Goal: Task Accomplishment & Management: Manage account settings

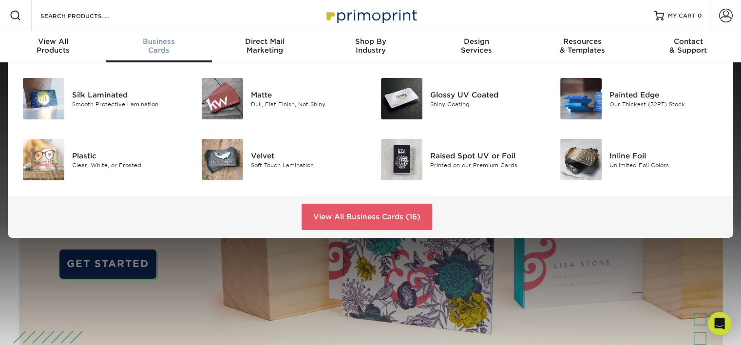
click at [155, 41] on span "Business" at bounding box center [159, 41] width 106 height 9
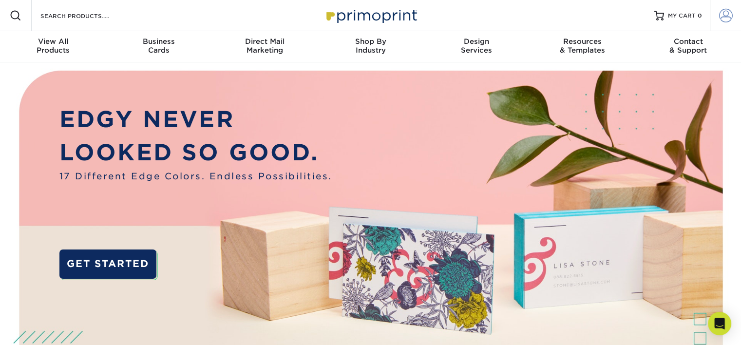
click at [730, 16] on span at bounding box center [726, 16] width 14 height 14
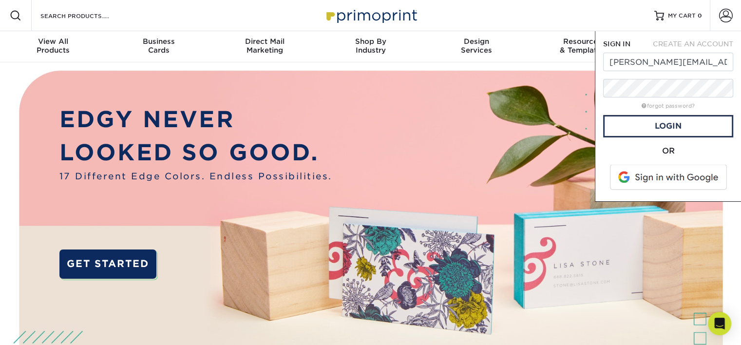
click at [412, 114] on img at bounding box center [371, 245] width 734 height 367
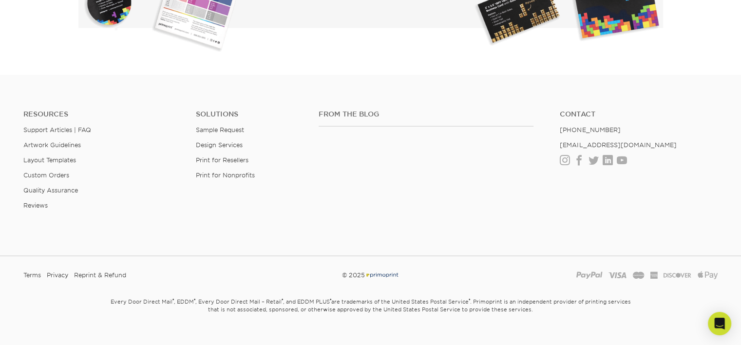
scroll to position [1847, 0]
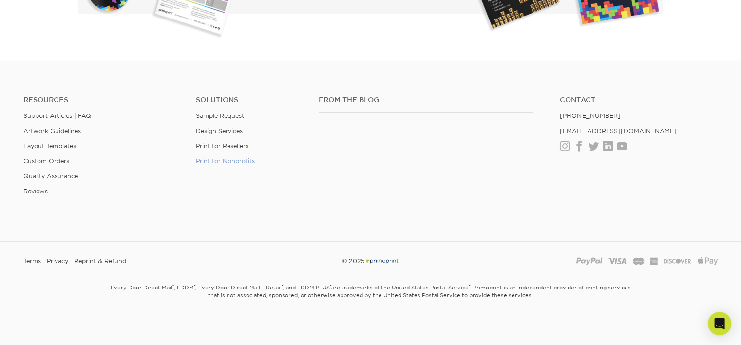
click at [234, 157] on link "Print for Nonprofits" at bounding box center [225, 160] width 59 height 7
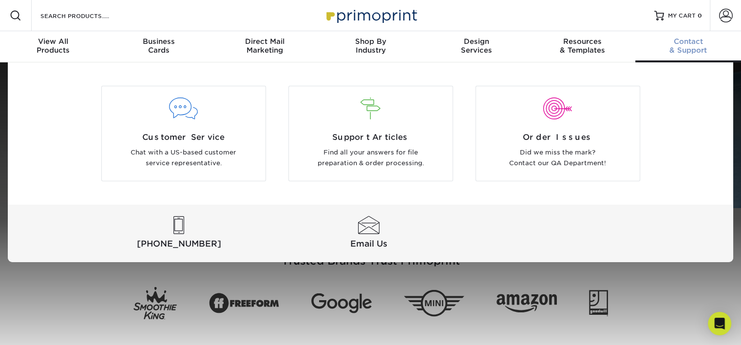
type input "[PERSON_NAME][EMAIL_ADDRESS][DOMAIN_NAME]"
click at [695, 41] on span "Contact" at bounding box center [689, 41] width 106 height 9
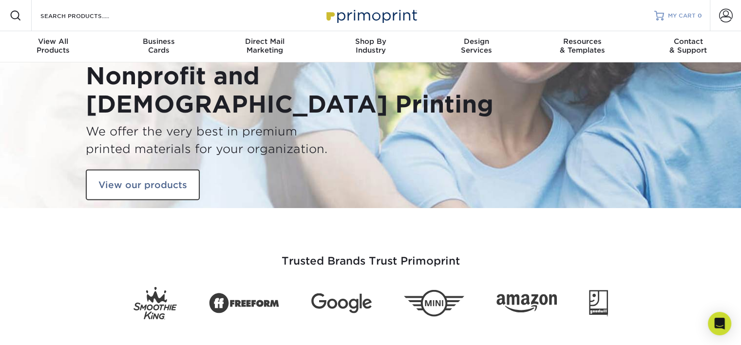
click at [682, 12] on span "MY CART" at bounding box center [682, 16] width 28 height 8
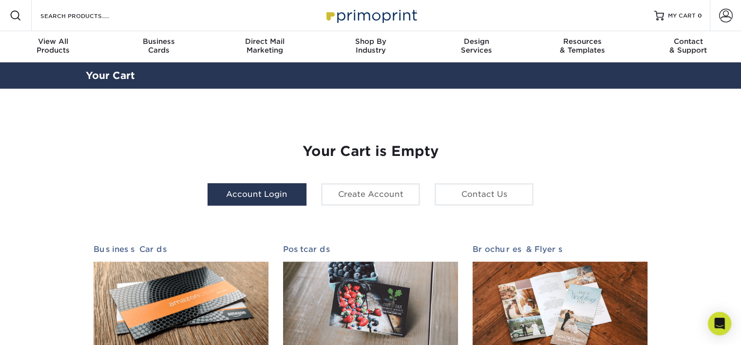
click at [247, 194] on link "Account Login" at bounding box center [257, 194] width 99 height 22
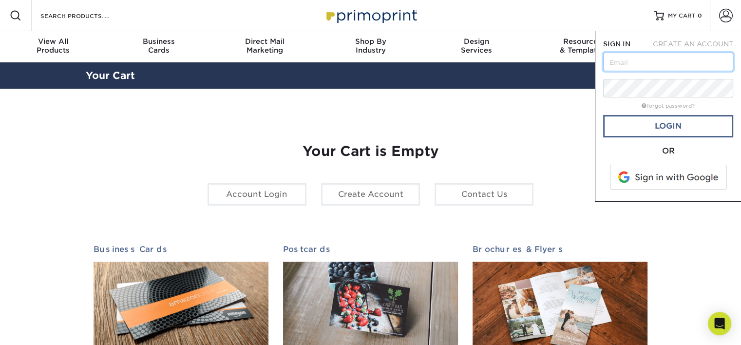
type input "[PERSON_NAME][EMAIL_ADDRESS][DOMAIN_NAME]"
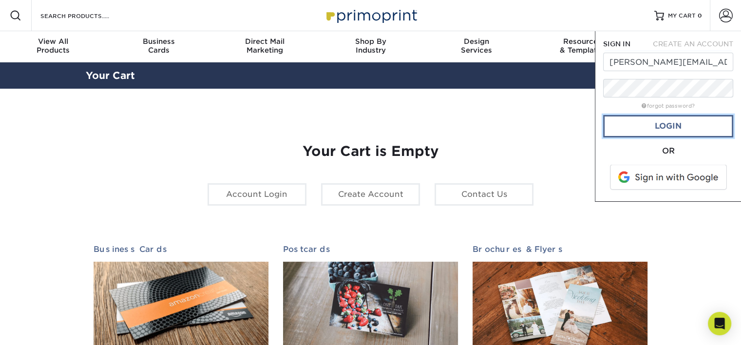
click at [665, 128] on link "Login" at bounding box center [668, 126] width 130 height 22
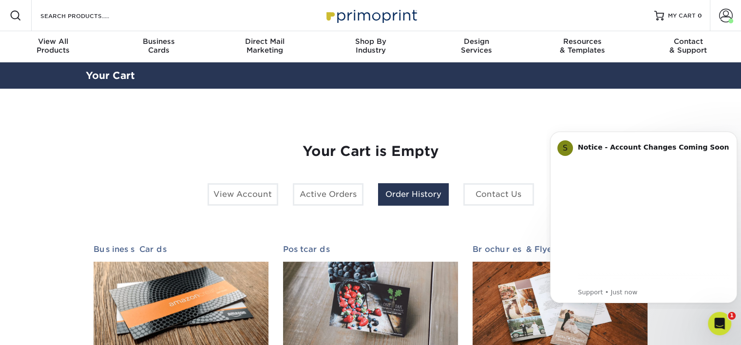
click at [421, 194] on link "Order History" at bounding box center [413, 194] width 71 height 22
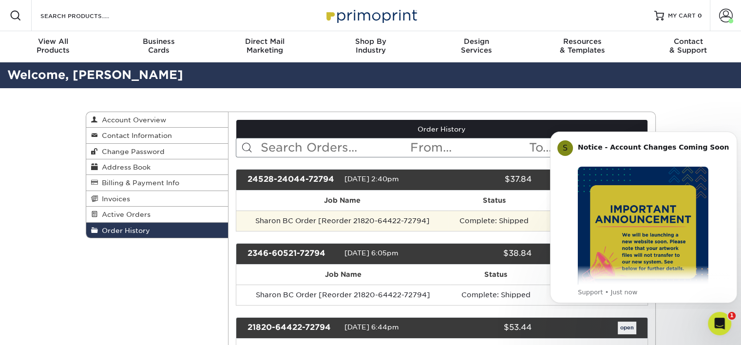
click at [282, 221] on td "Sharon BC Order [Reorder 21820-64422-72794]" at bounding box center [342, 221] width 213 height 20
click at [313, 220] on td "Sharon BC Order [Reorder 21820-64422-72794]" at bounding box center [342, 221] width 213 height 20
